Goal: Task Accomplishment & Management: Manage account settings

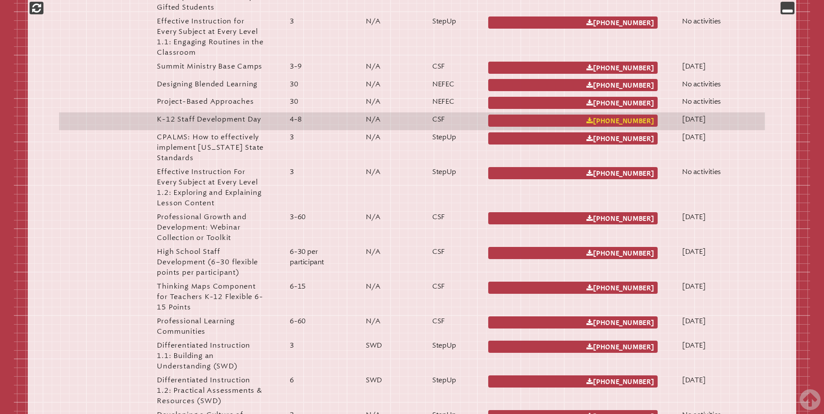
scroll to position [1824, 0]
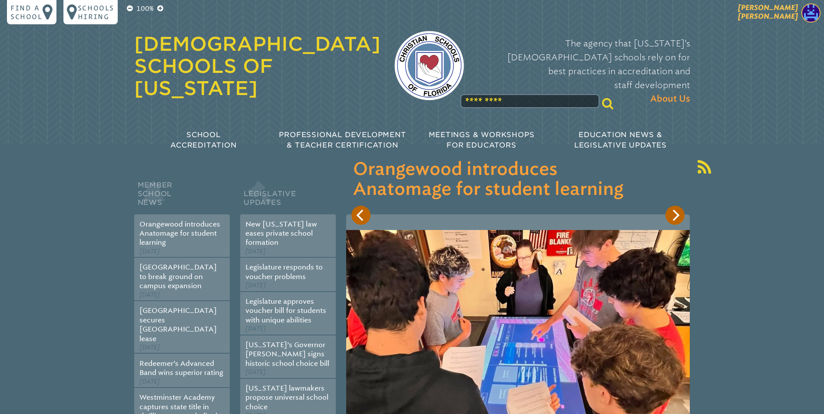
click at [808, 14] on img at bounding box center [810, 12] width 19 height 19
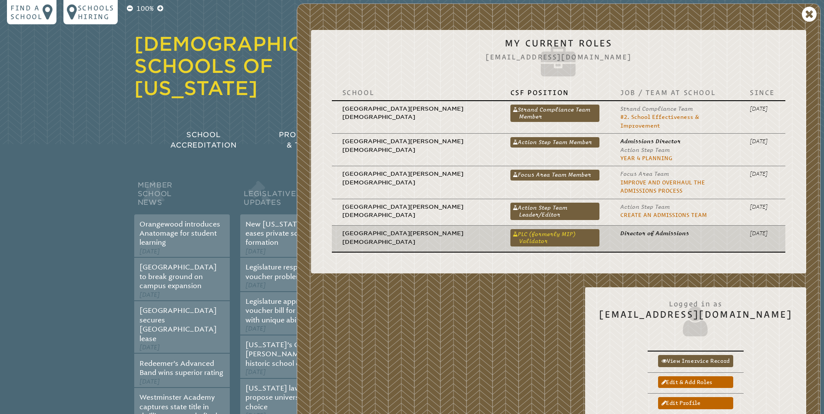
click at [516, 232] on icon at bounding box center [517, 235] width 2 height 6
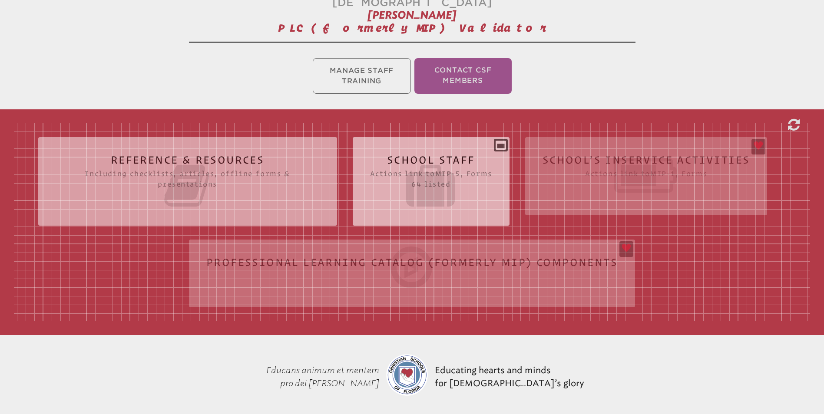
scroll to position [174, 0]
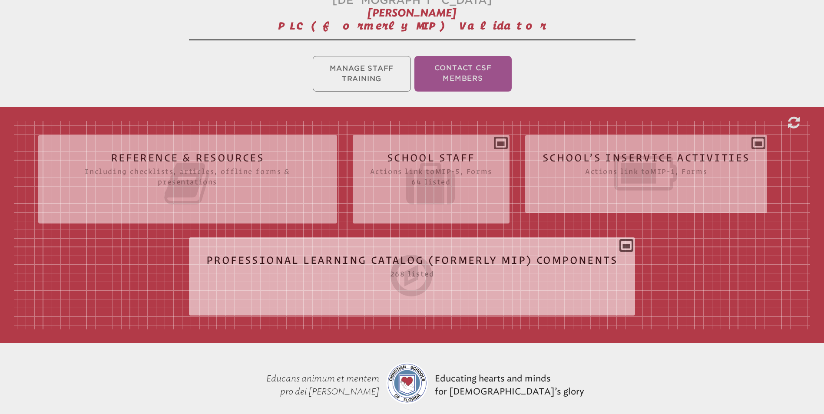
click at [626, 245] on div "Professional Learning Catalog (formerly MIP) Components 268 listed Tags Title P…" at bounding box center [412, 273] width 446 height 57
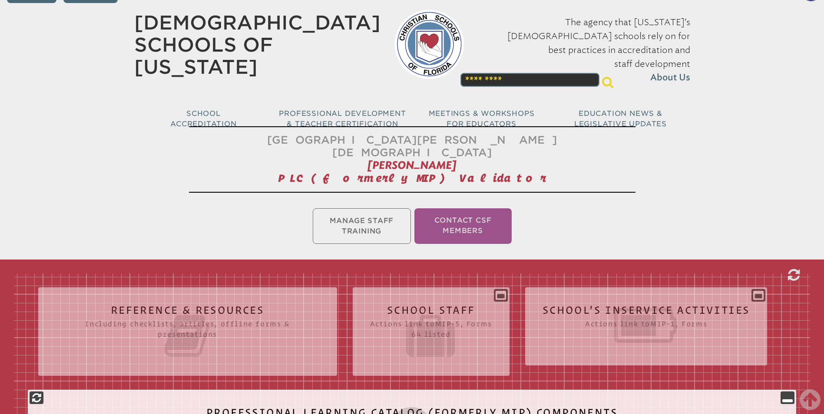
scroll to position [0, 0]
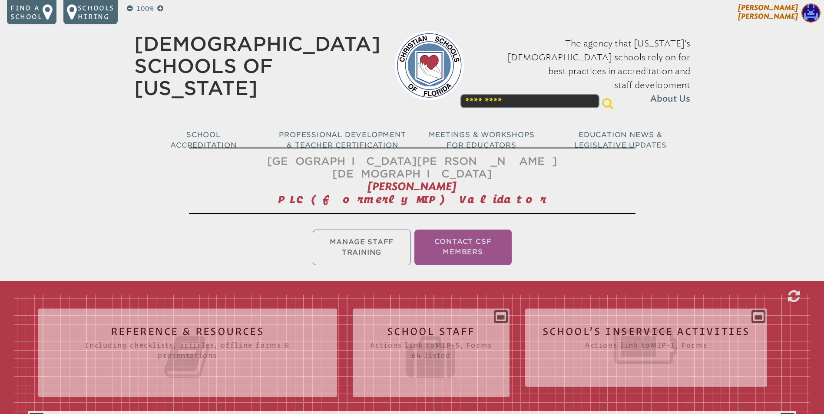
click at [808, 13] on img at bounding box center [810, 12] width 19 height 19
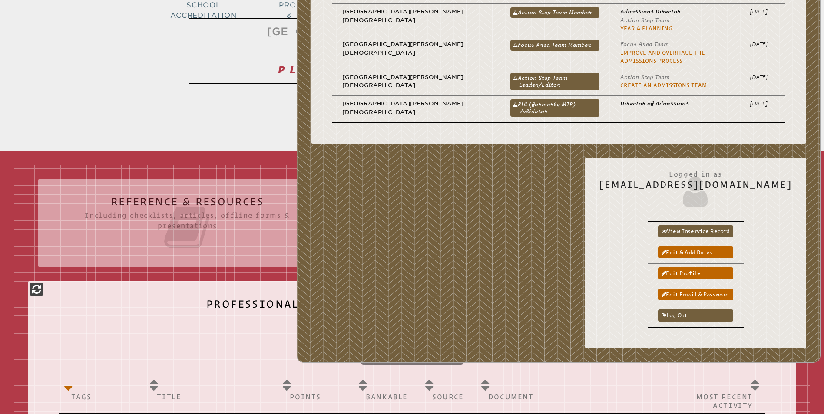
scroll to position [130, 0]
click at [688, 309] on link "Log out" at bounding box center [695, 315] width 75 height 12
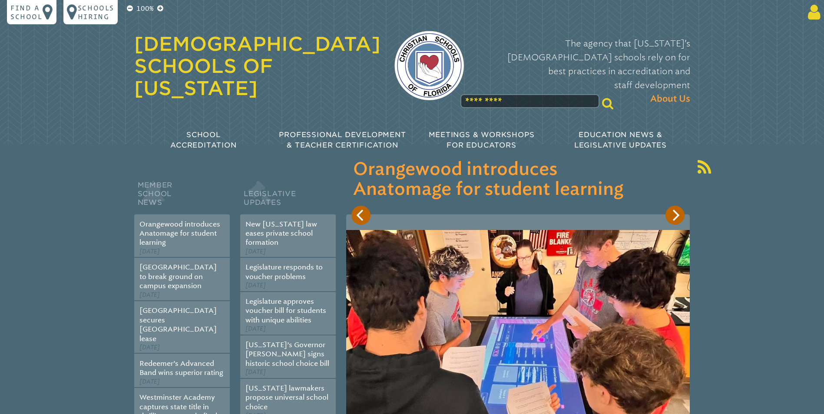
type input "**********"
click at [814, 13] on icon at bounding box center [812, 11] width 16 height 17
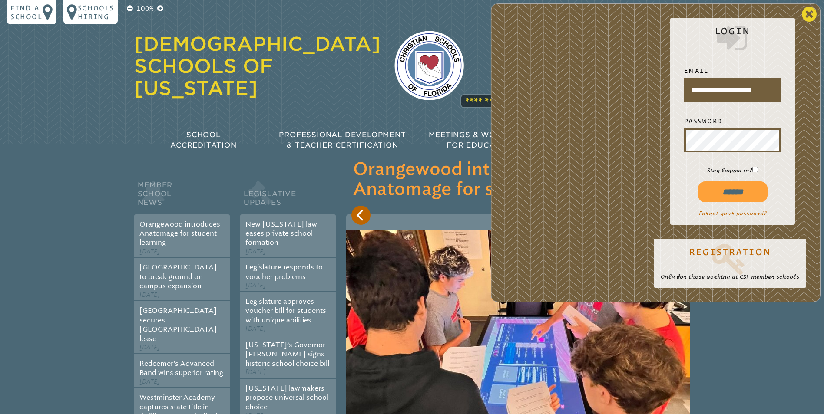
click at [806, 15] on icon at bounding box center [809, 14] width 15 height 17
